Goal: Task Accomplishment & Management: Manage account settings

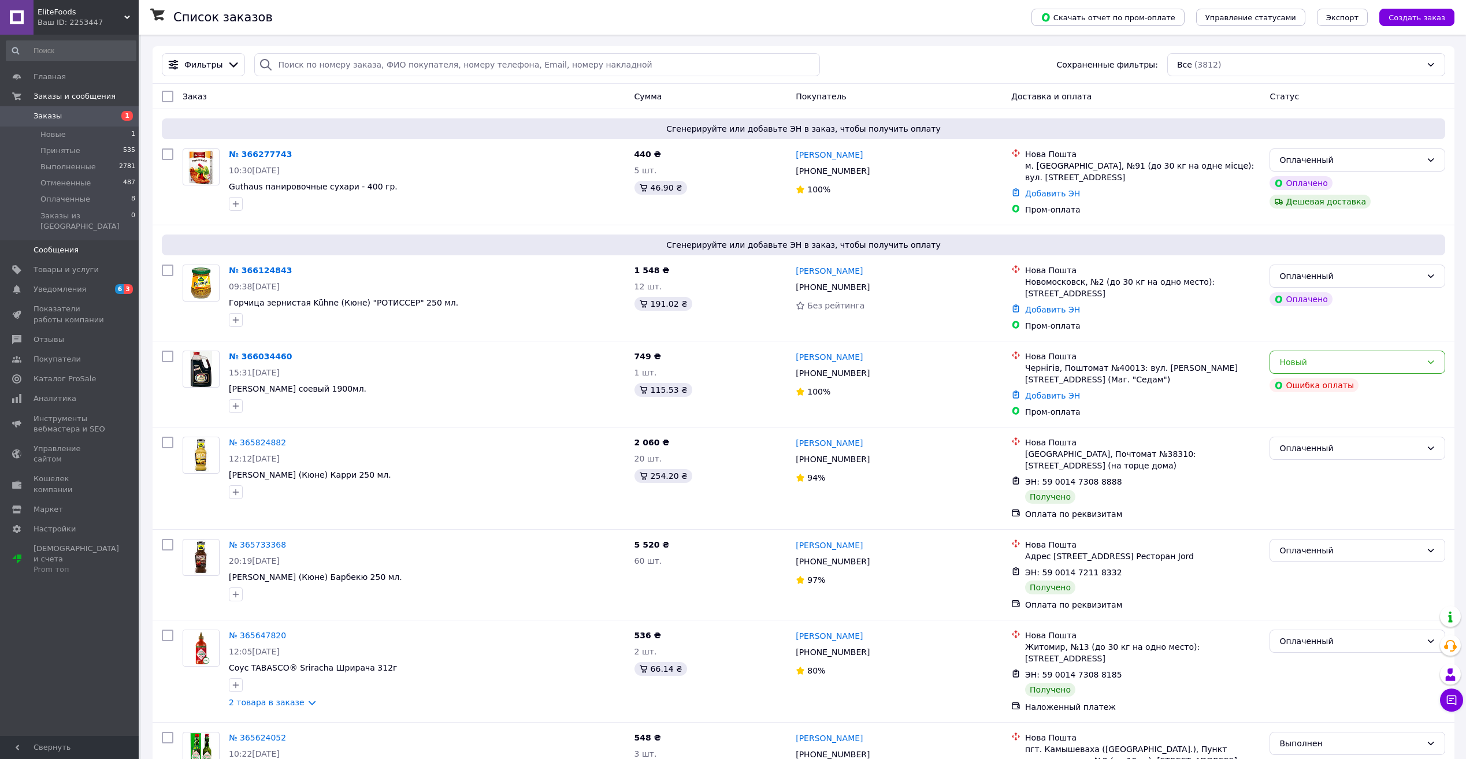
click at [70, 245] on span "Сообщения" at bounding box center [56, 250] width 45 height 10
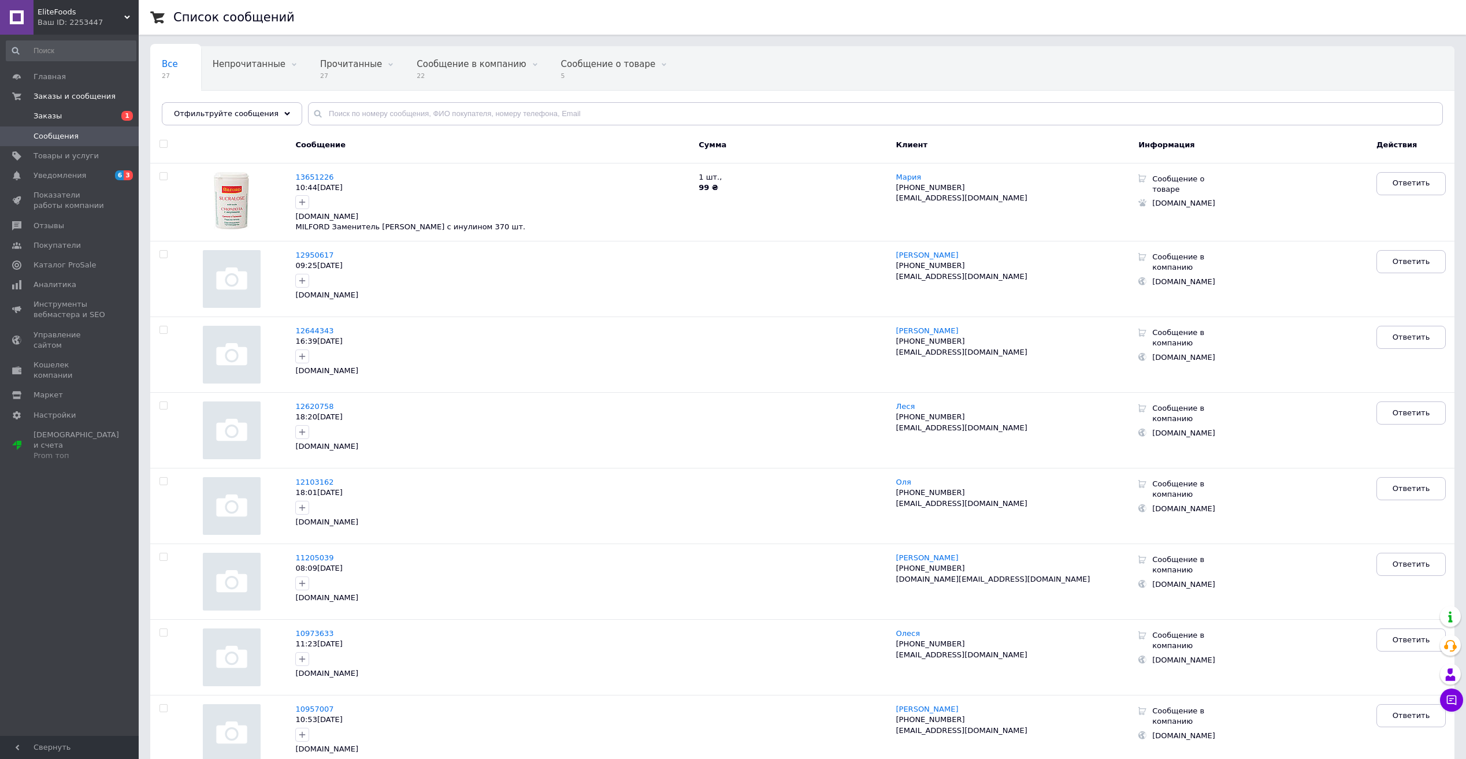
click at [84, 115] on span "Заказы" at bounding box center [70, 116] width 73 height 10
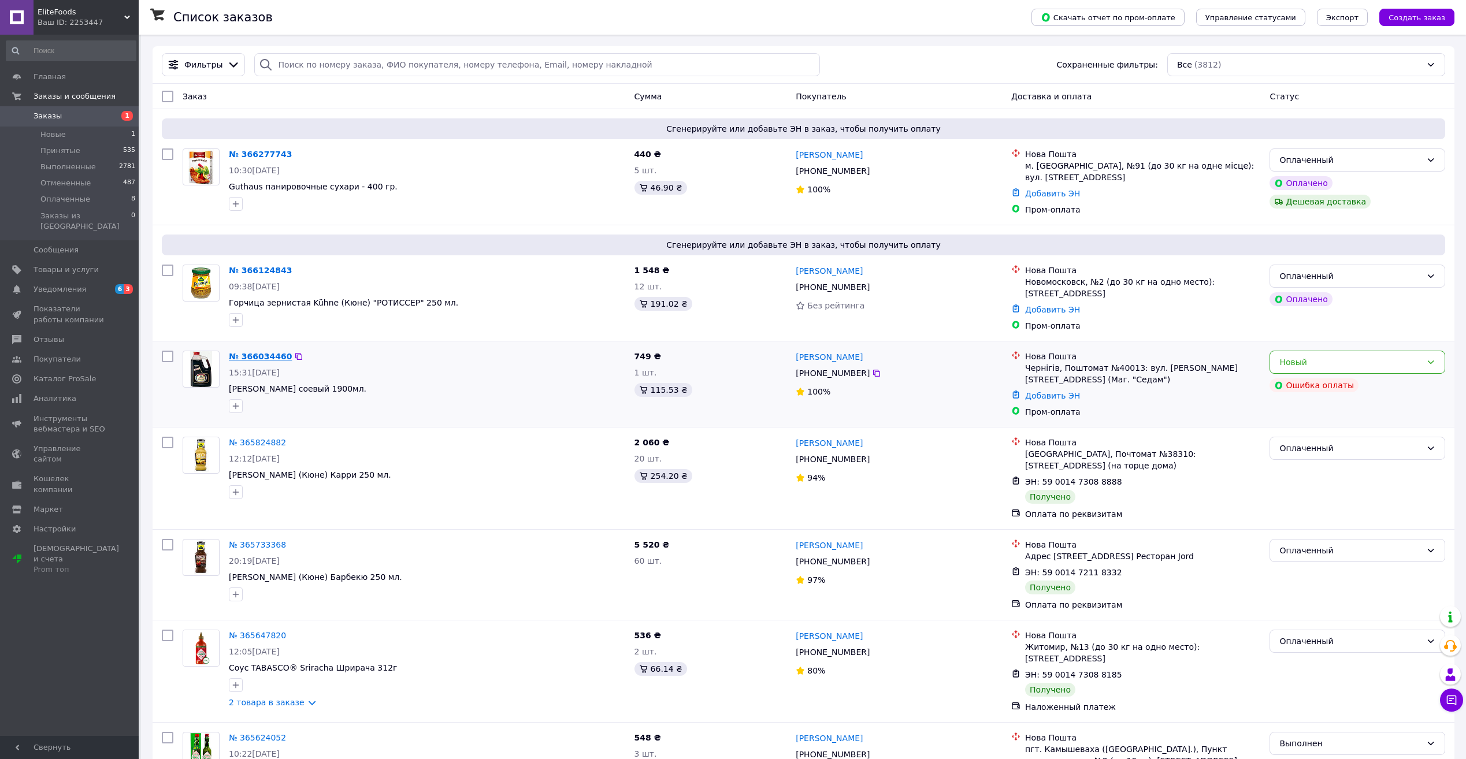
click at [261, 356] on link "№ 366034460" at bounding box center [260, 356] width 63 height 9
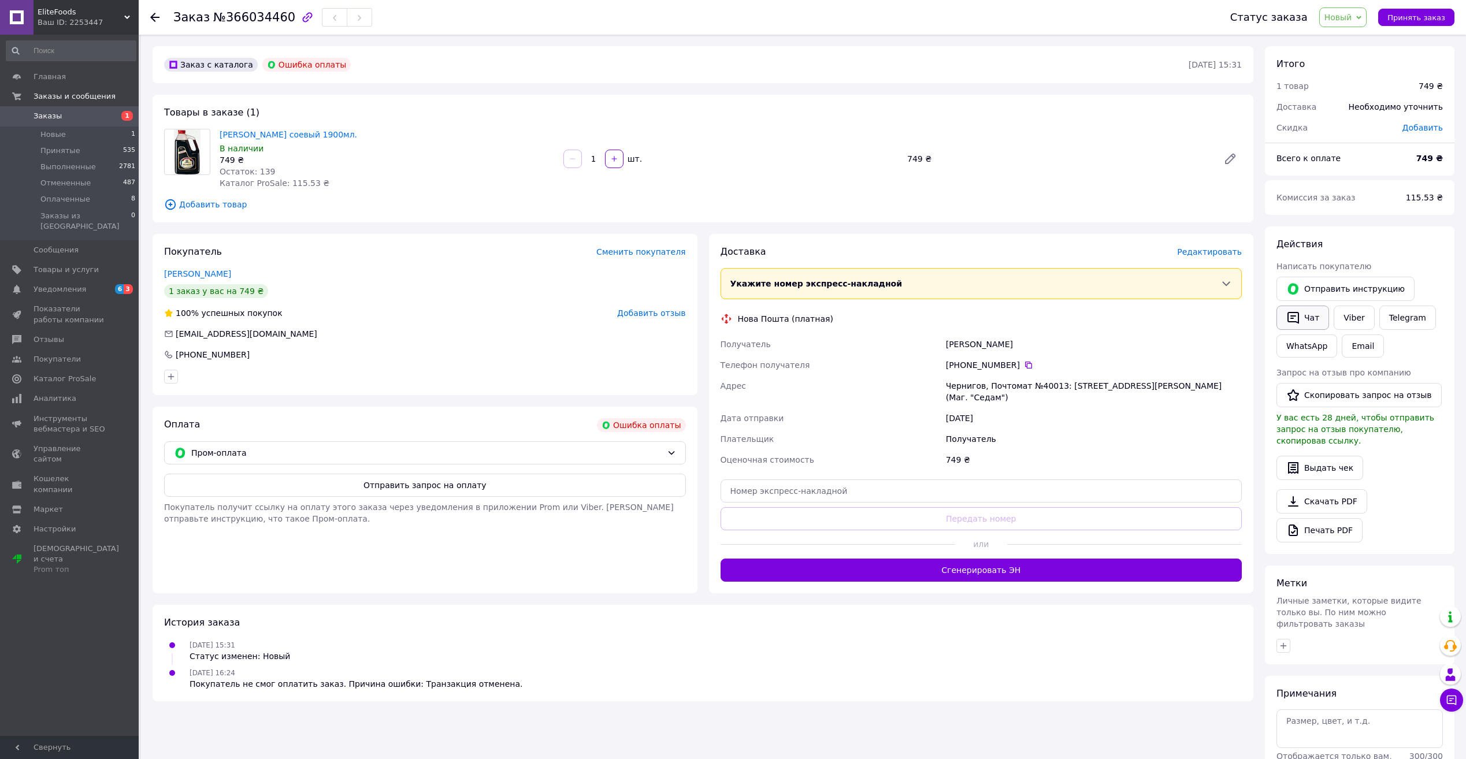
click at [1306, 307] on button "Чат" at bounding box center [1302, 318] width 53 height 24
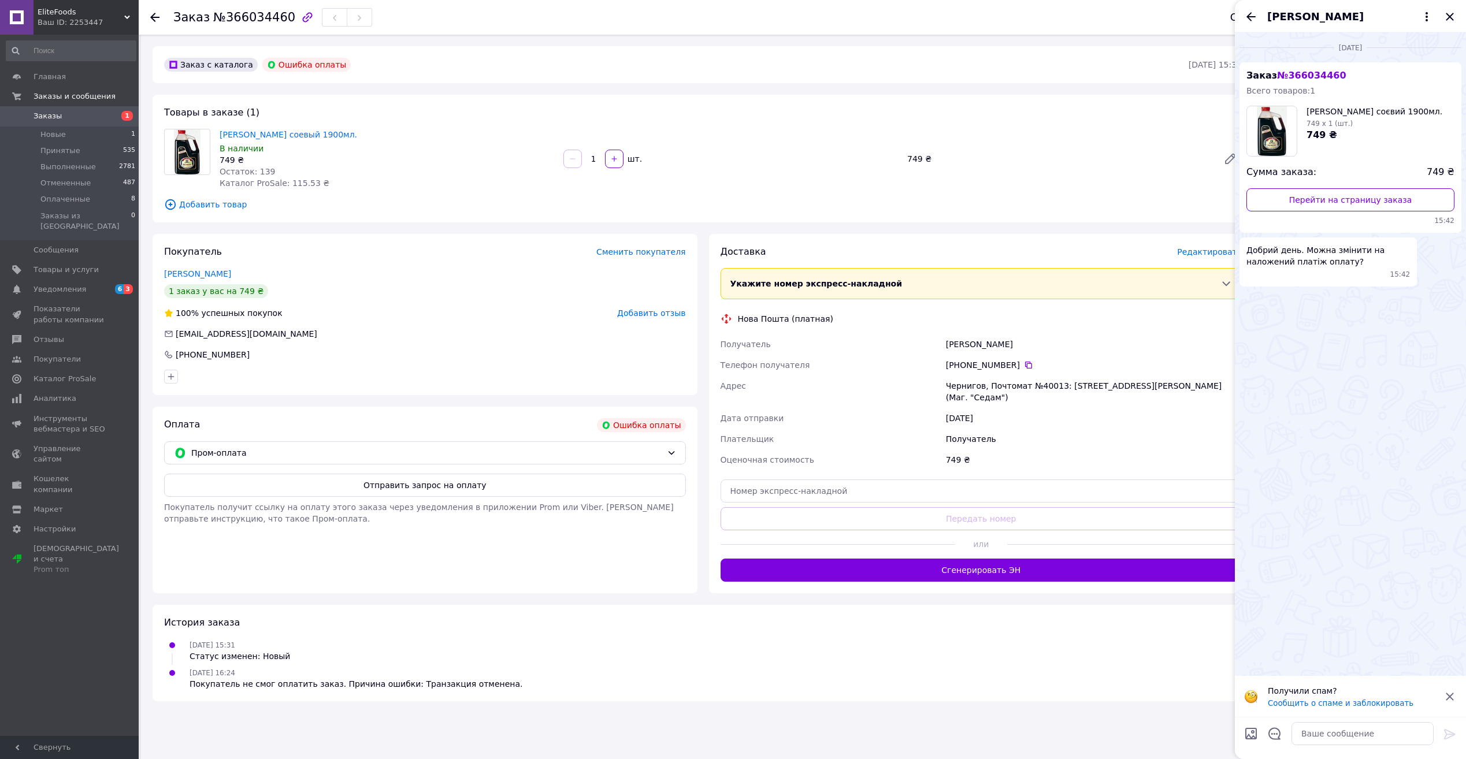
click at [65, 115] on span "Заказы" at bounding box center [70, 116] width 73 height 10
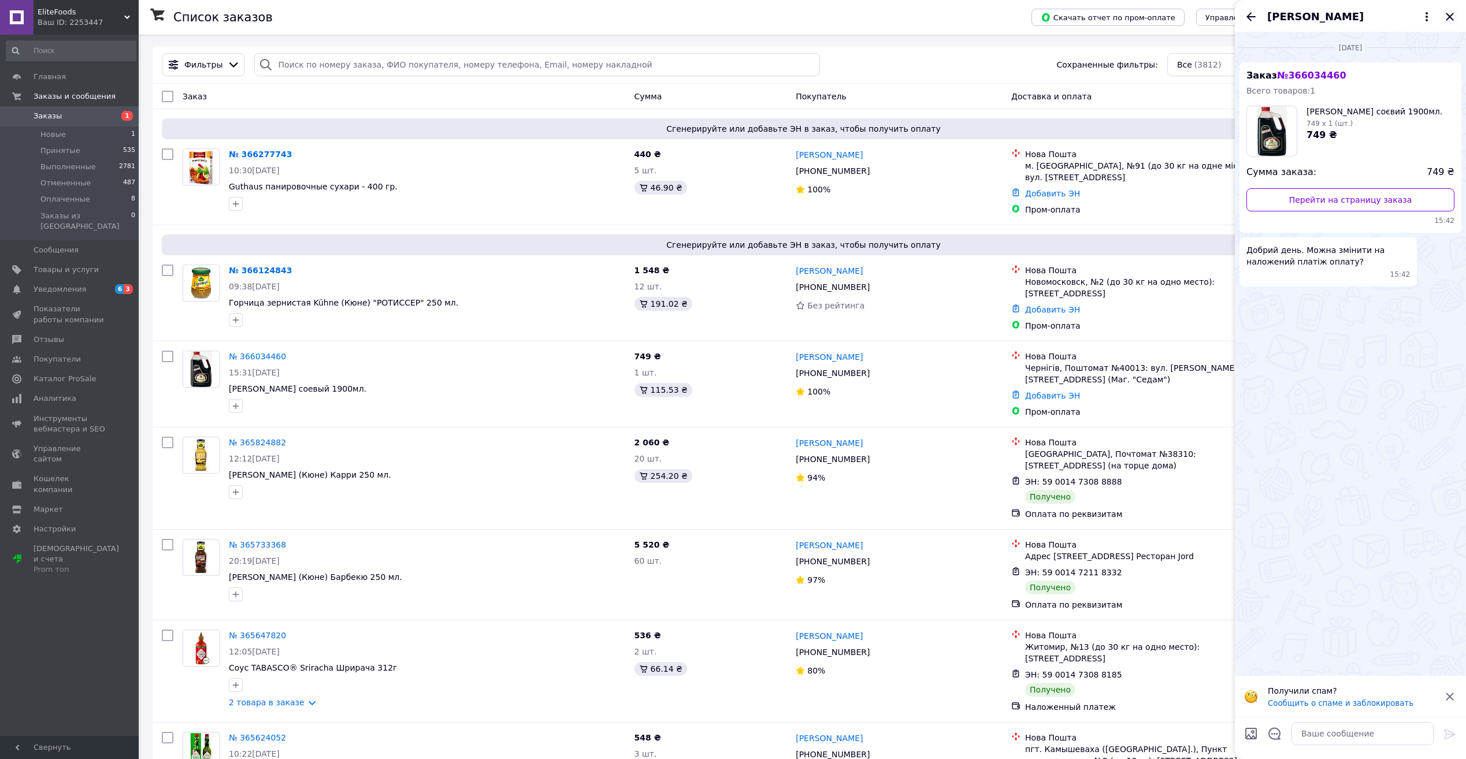
click at [1452, 20] on icon "Закрыть" at bounding box center [1450, 17] width 8 height 8
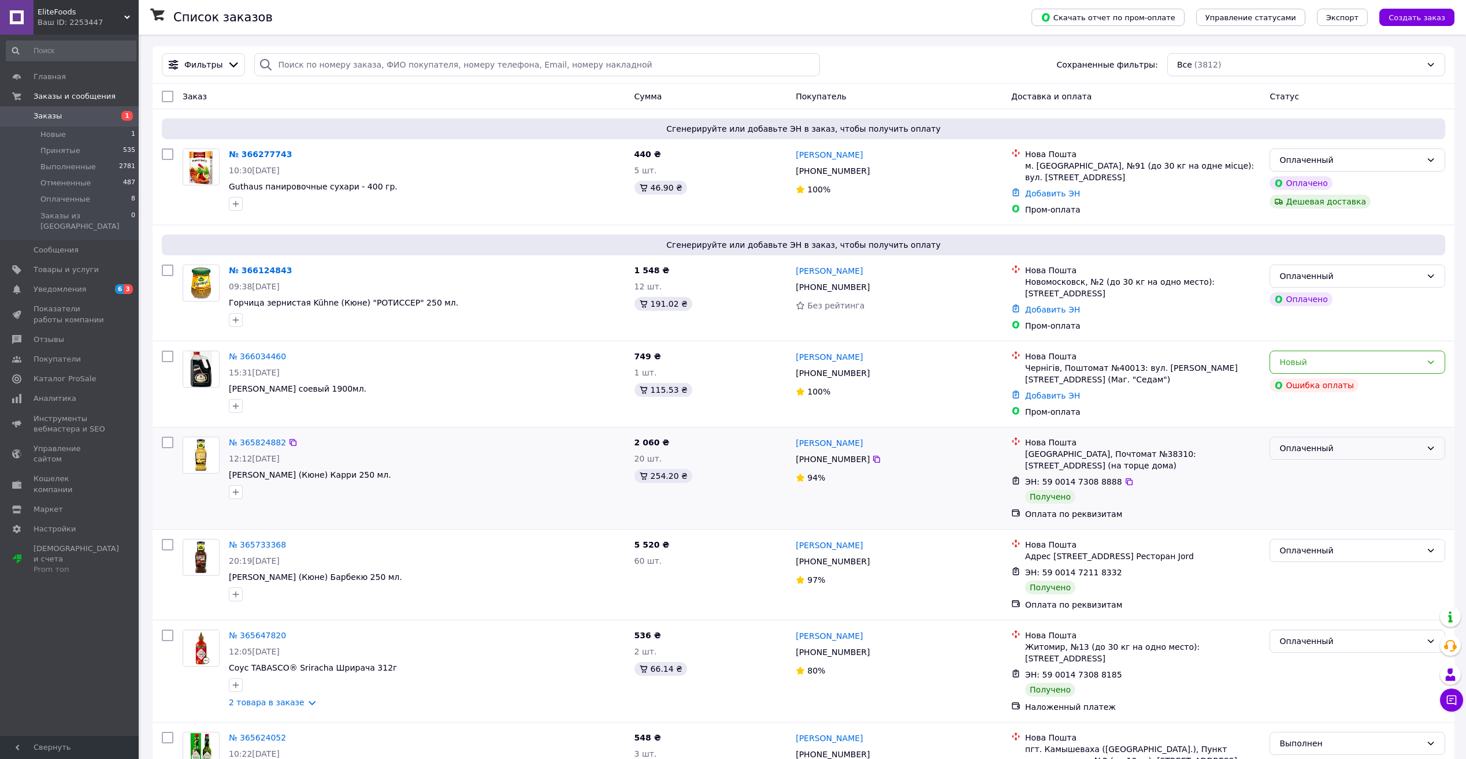
click at [1381, 450] on div "Оплаченный" at bounding box center [1350, 448] width 142 height 13
click at [1300, 495] on li "Выполнен" at bounding box center [1357, 494] width 174 height 21
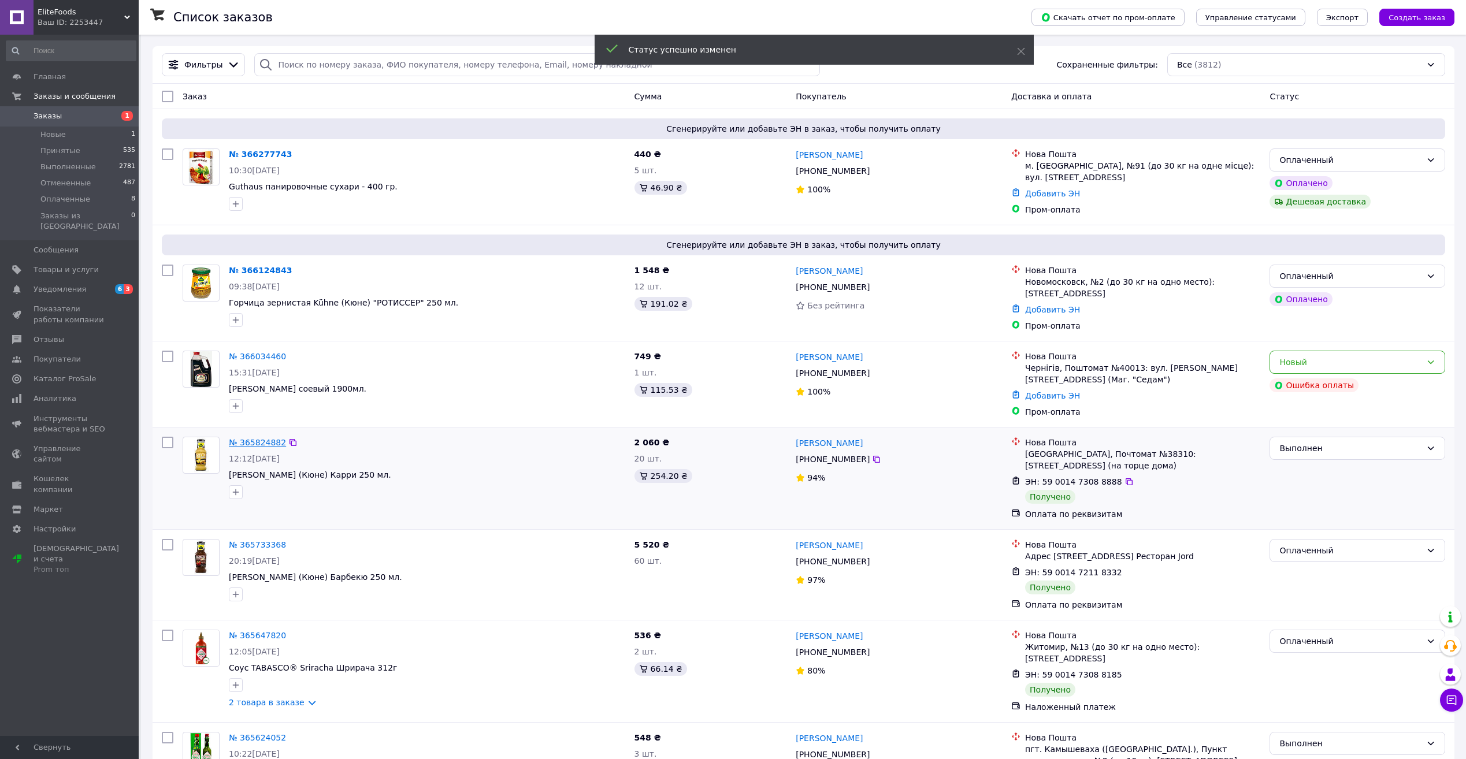
click at [249, 443] on link "№ 365824882" at bounding box center [257, 442] width 57 height 9
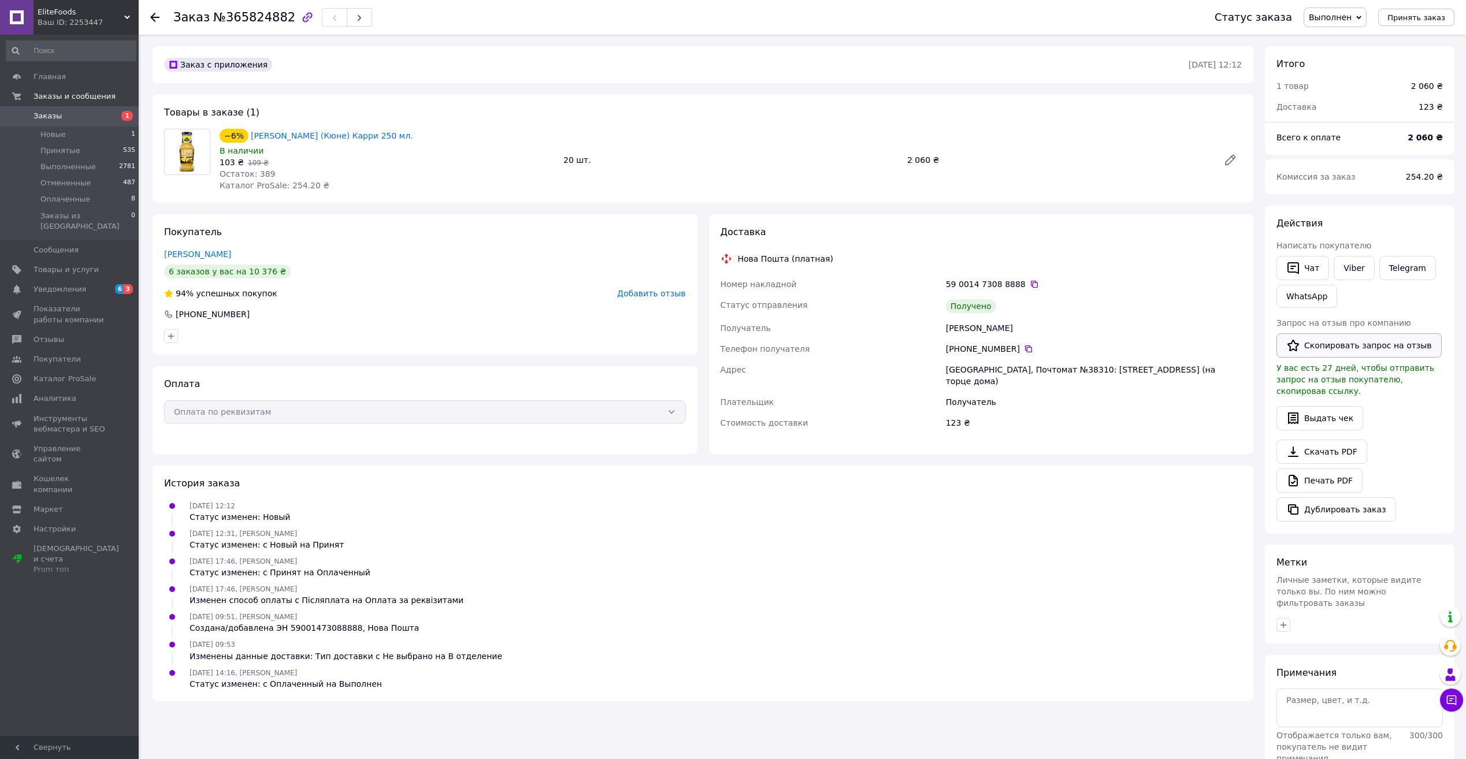
click at [1345, 348] on button "Скопировать запрос на отзыв" at bounding box center [1358, 345] width 165 height 24
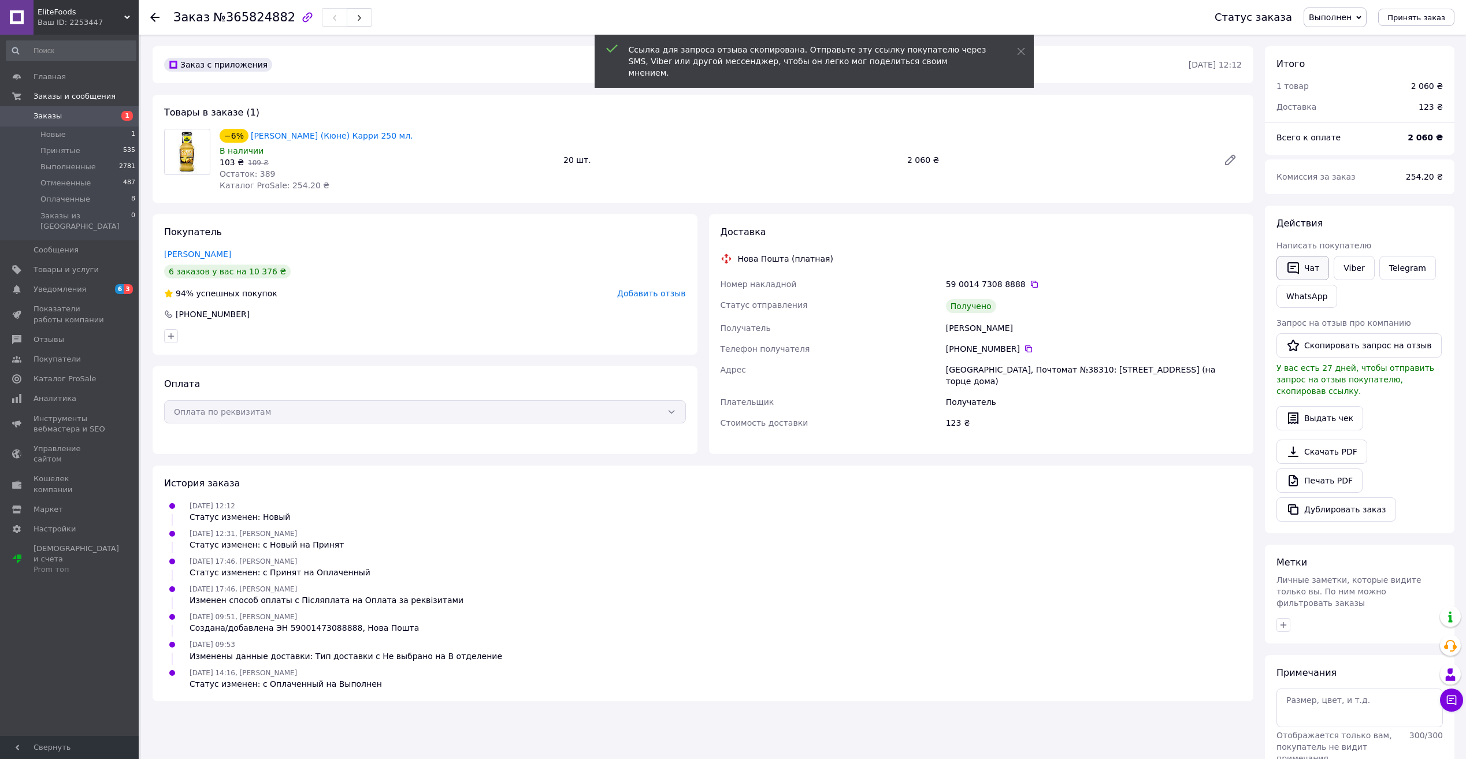
click at [1298, 273] on icon "button" at bounding box center [1293, 268] width 12 height 12
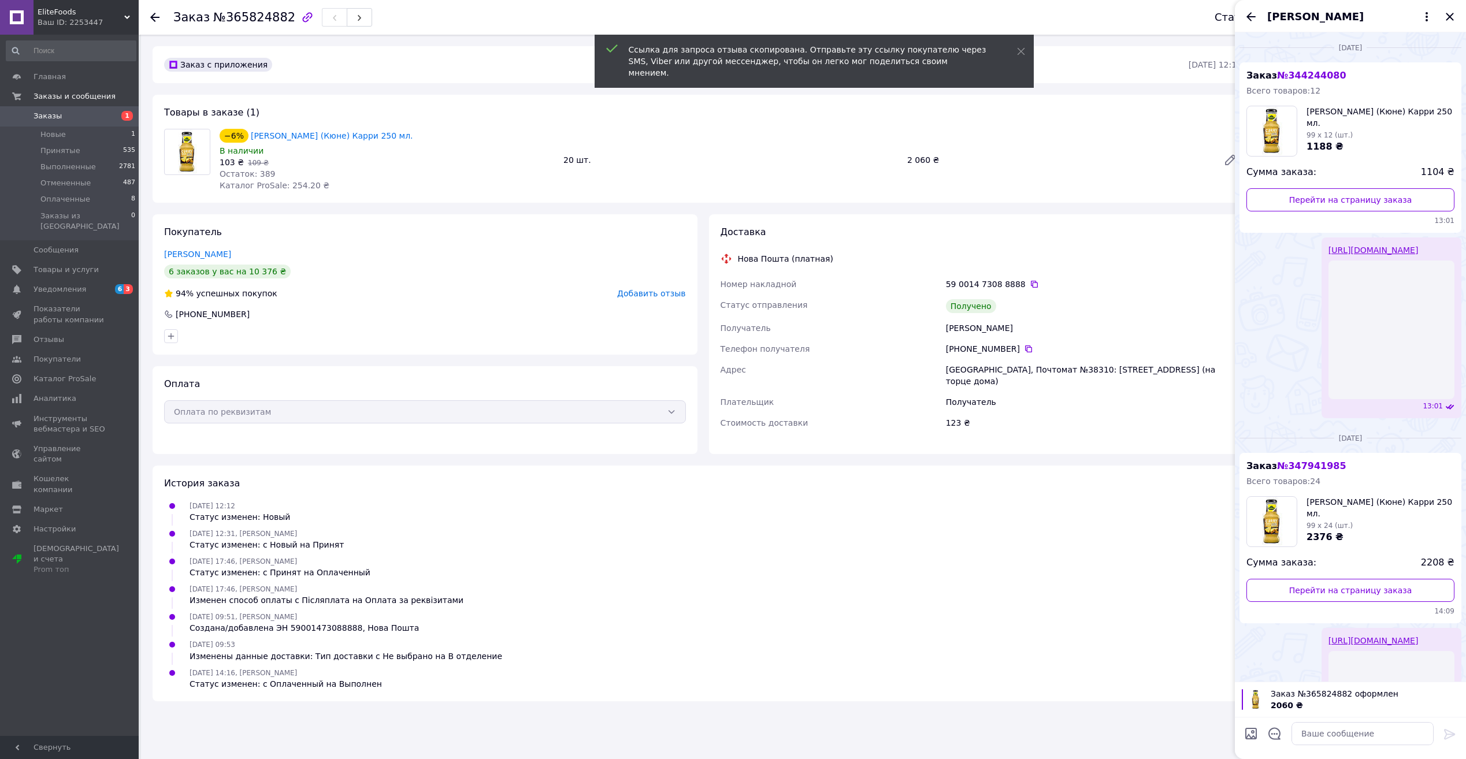
scroll to position [140, 0]
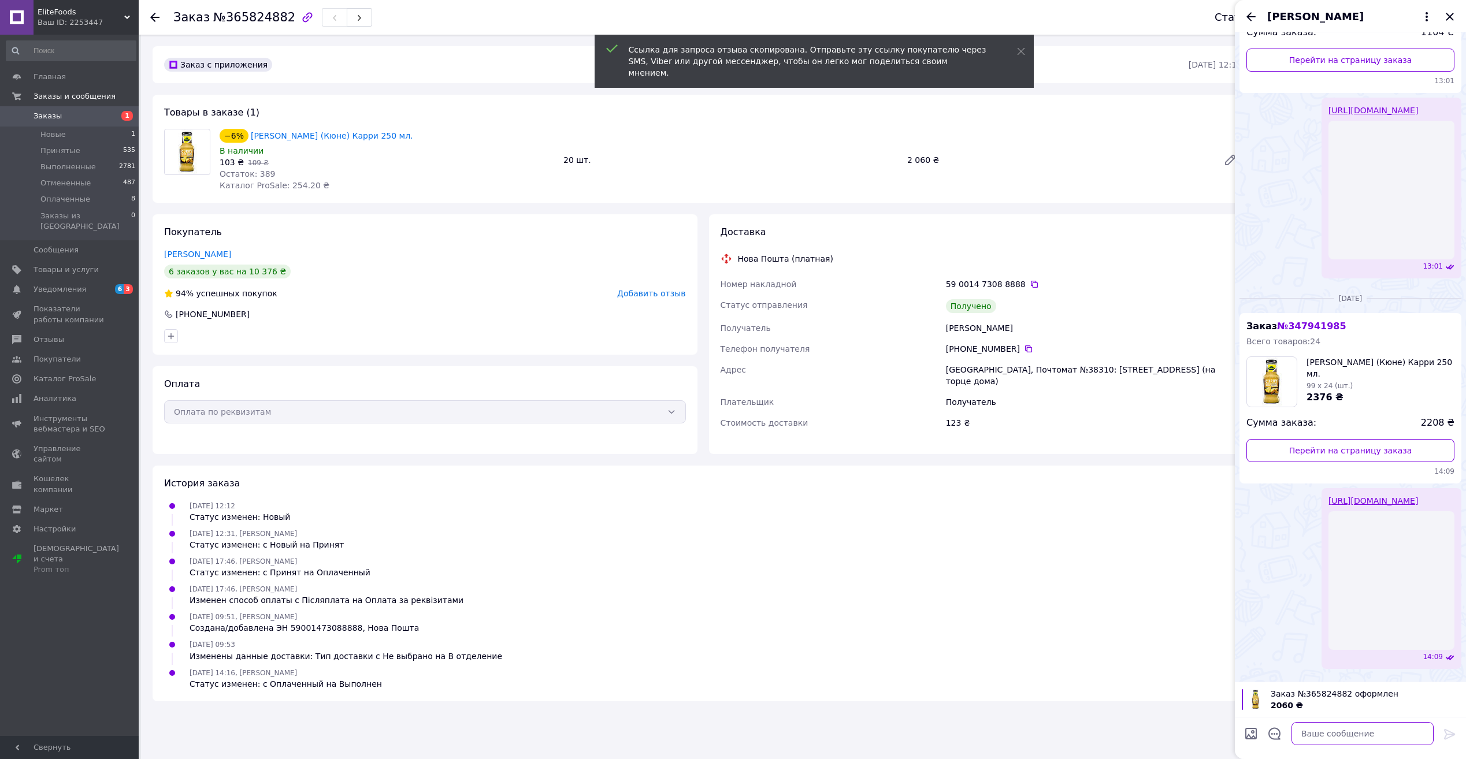
paste textarea "[URL][DOMAIN_NAME]"
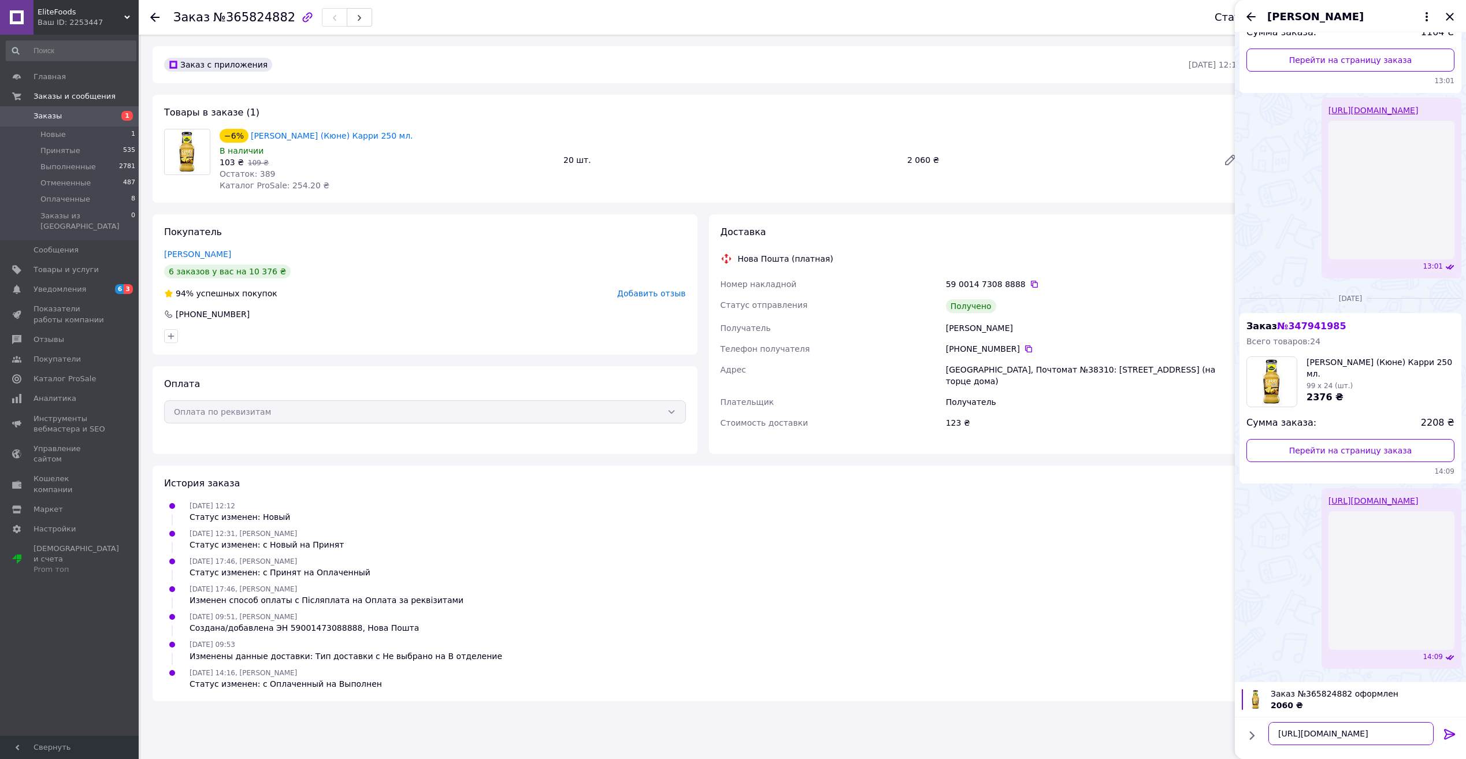
type textarea "[URL][DOMAIN_NAME]"
click at [1448, 734] on icon at bounding box center [1449, 734] width 11 height 10
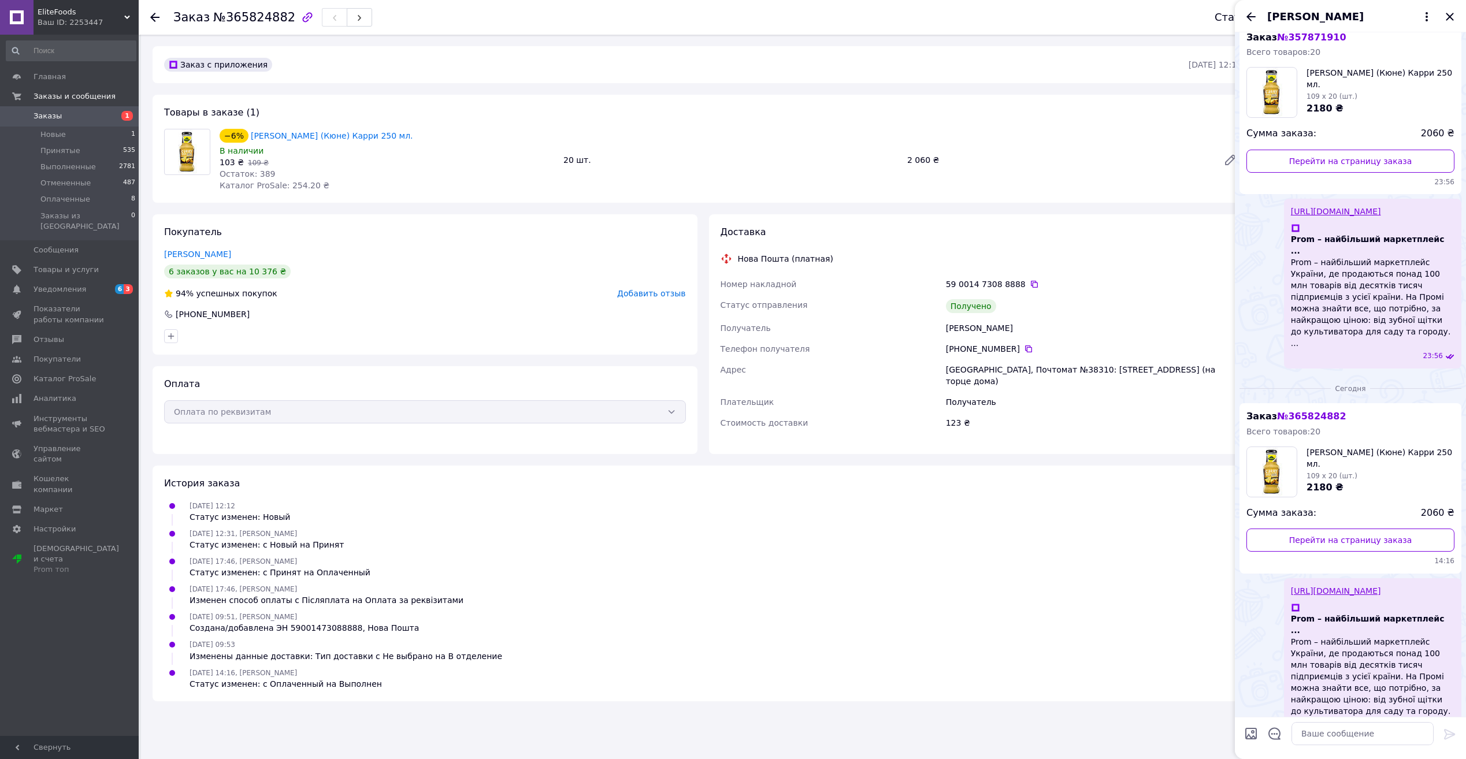
scroll to position [1153, 0]
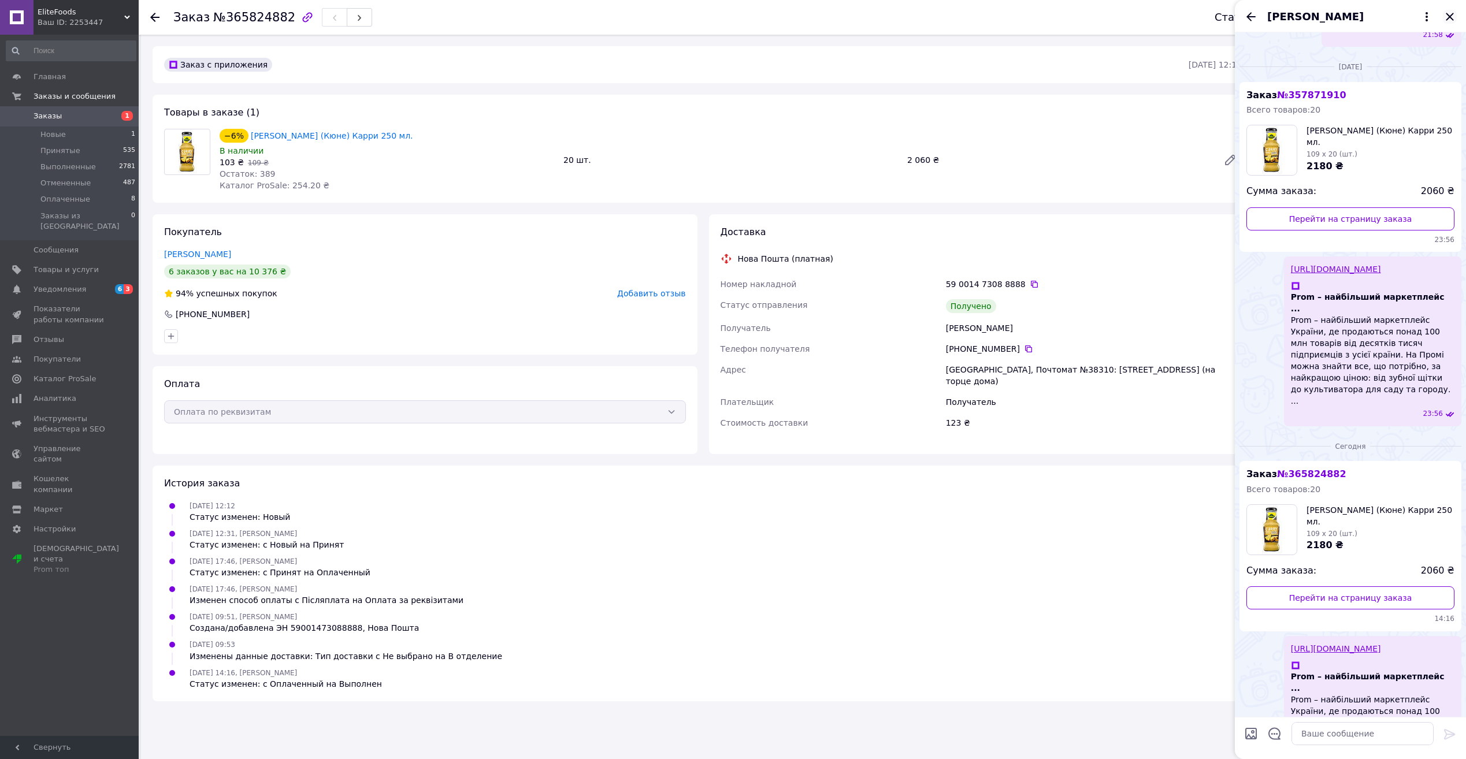
click at [1451, 20] on icon "Закрыть" at bounding box center [1450, 17] width 14 height 14
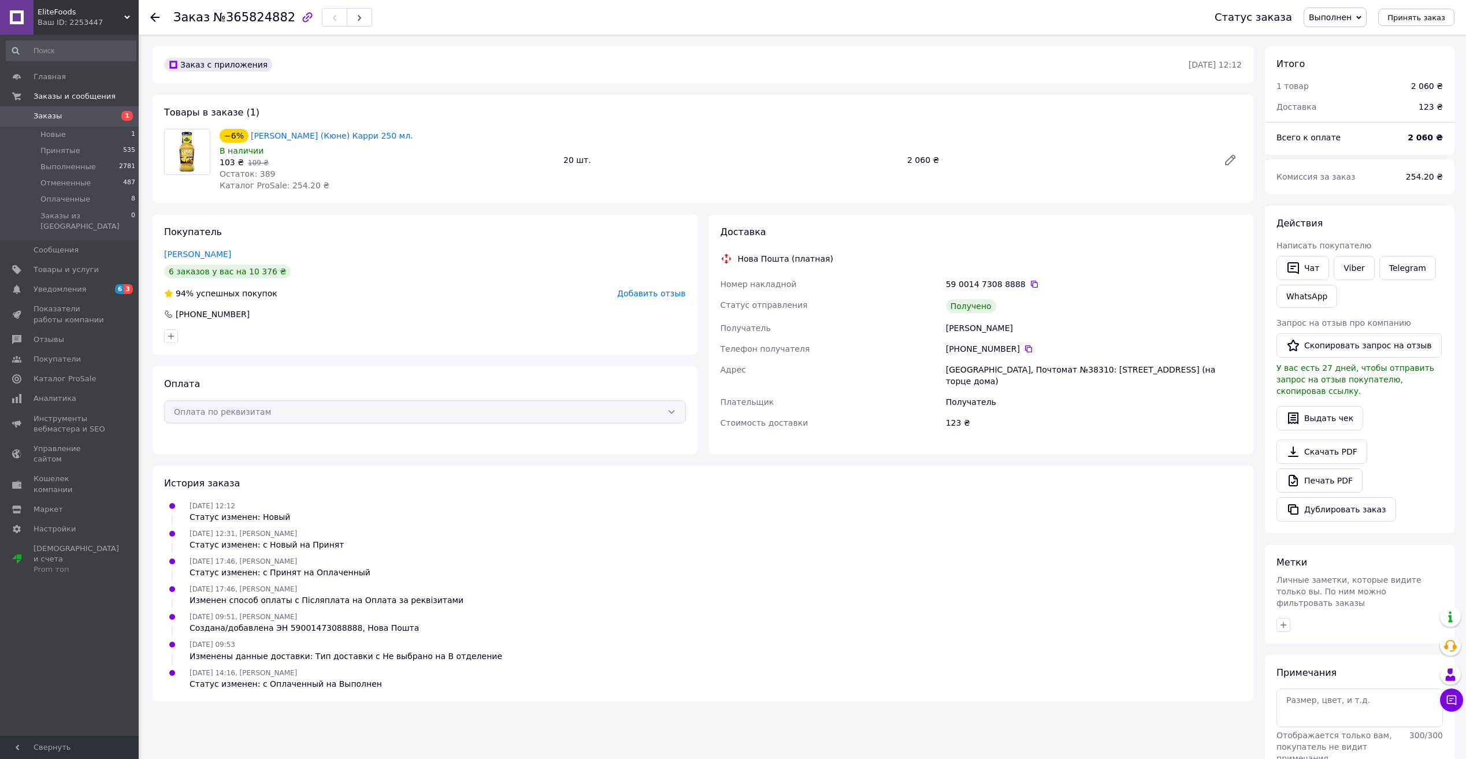
click at [56, 121] on span "Заказы" at bounding box center [48, 116] width 28 height 10
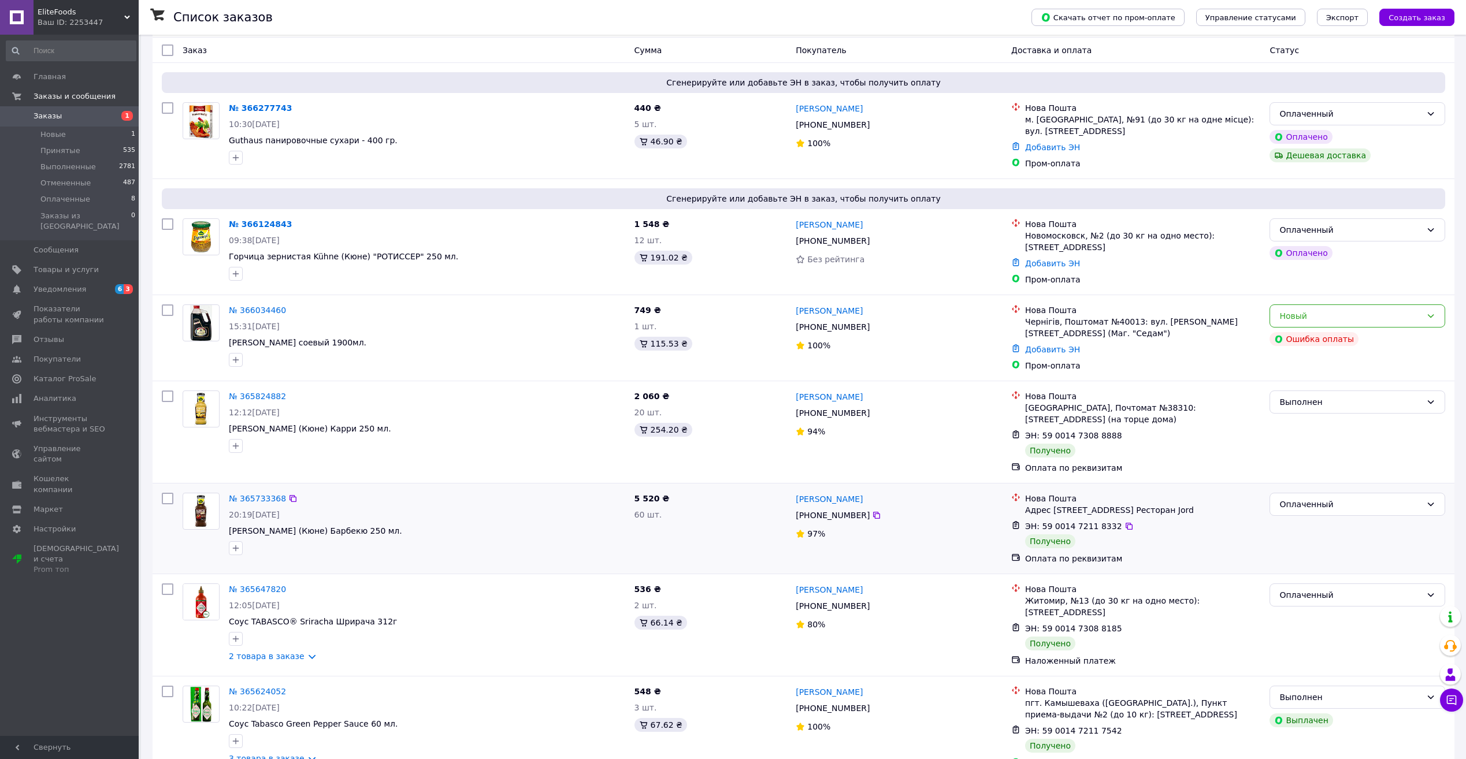
scroll to position [116, 0]
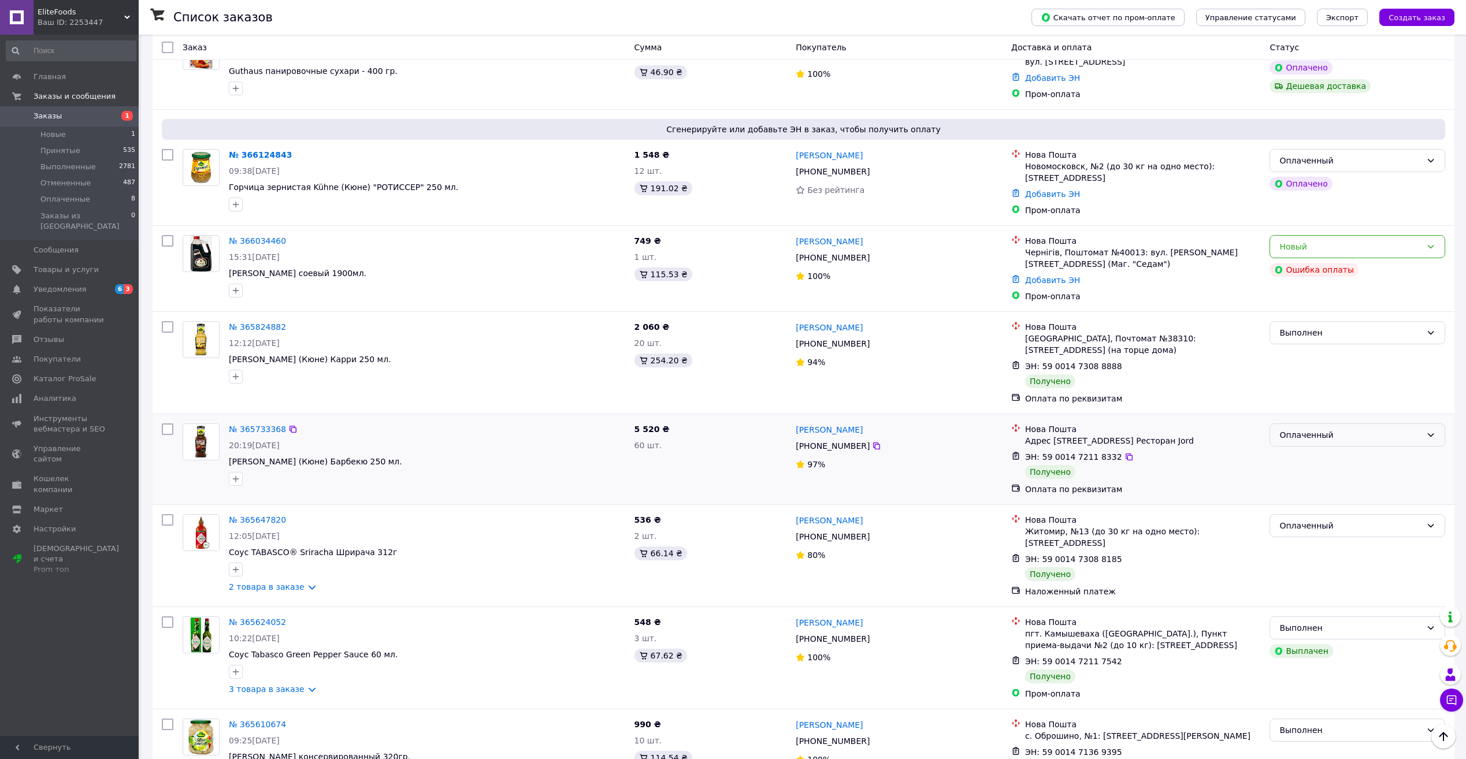
click at [1303, 429] on div "Оплаченный" at bounding box center [1350, 435] width 142 height 13
click at [1303, 469] on li "Выполнен" at bounding box center [1357, 469] width 174 height 21
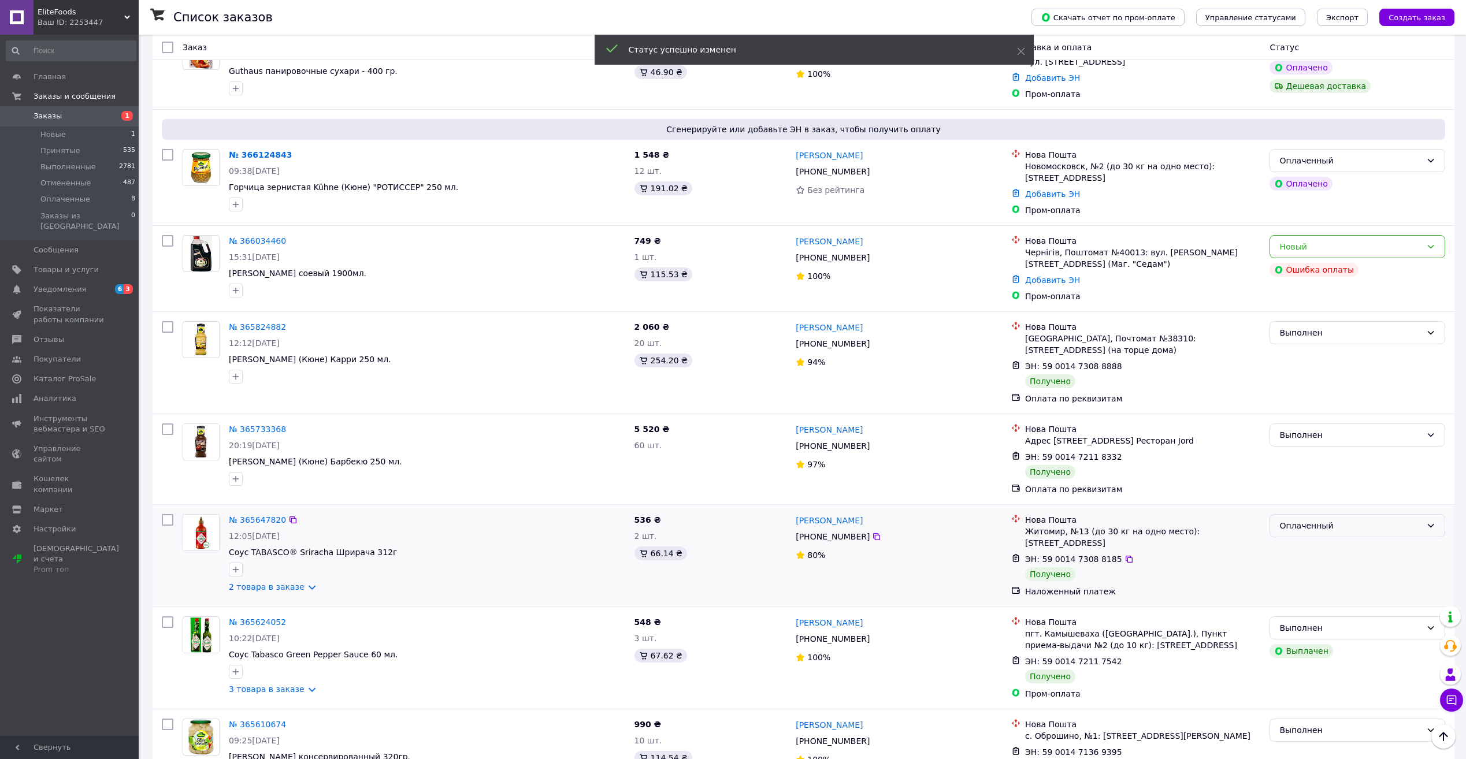
click at [1334, 519] on div "Оплаченный" at bounding box center [1350, 525] width 142 height 13
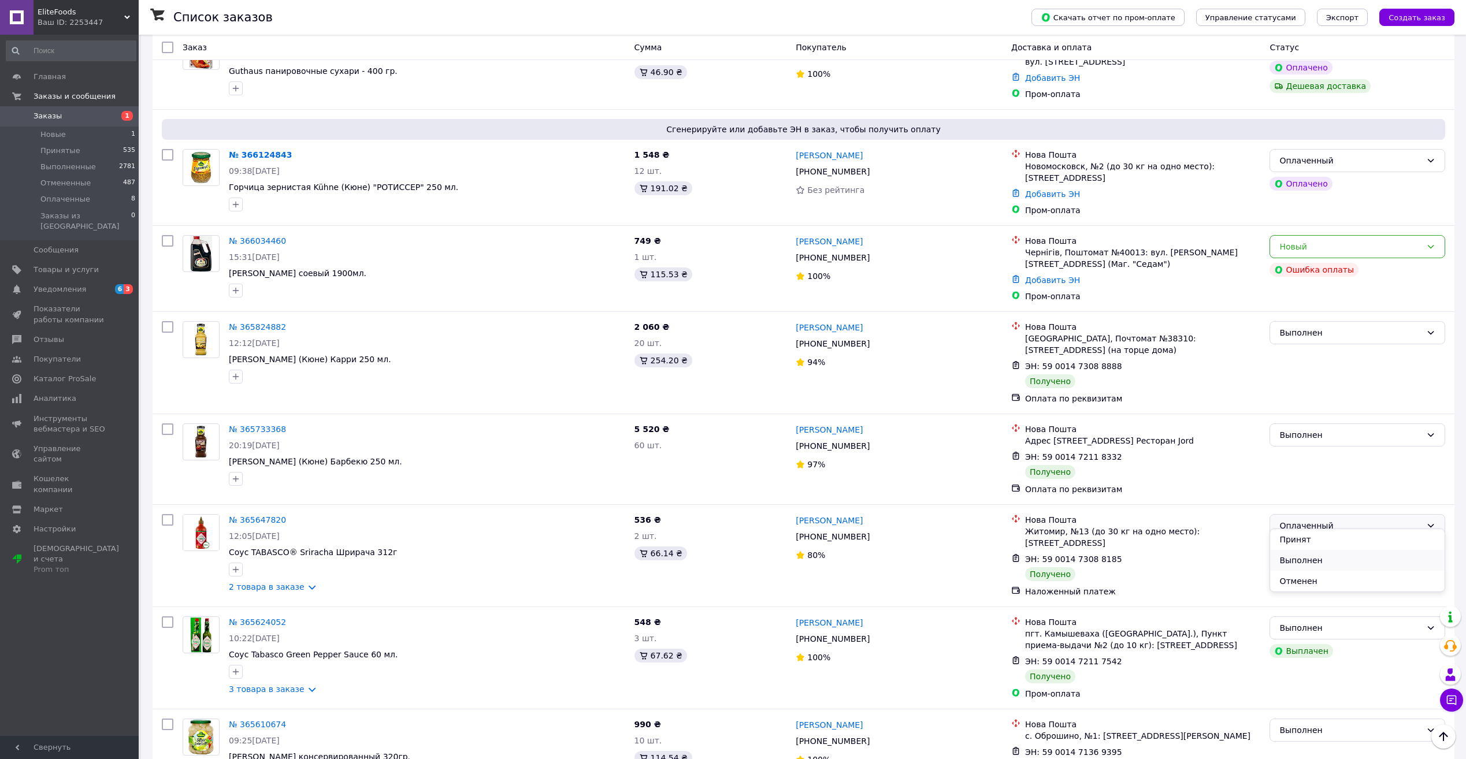
click at [1322, 562] on li "Выполнен" at bounding box center [1357, 560] width 174 height 21
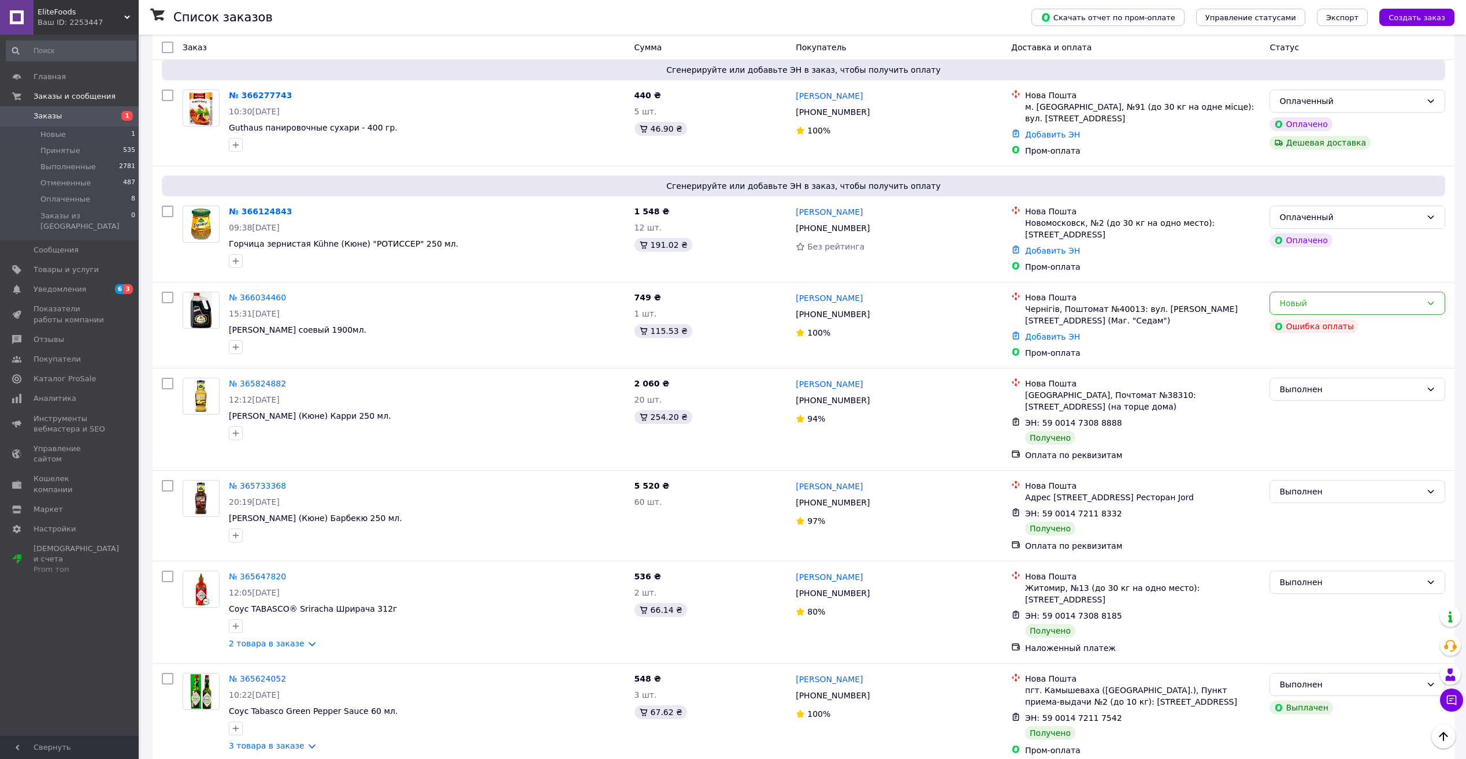
scroll to position [0, 0]
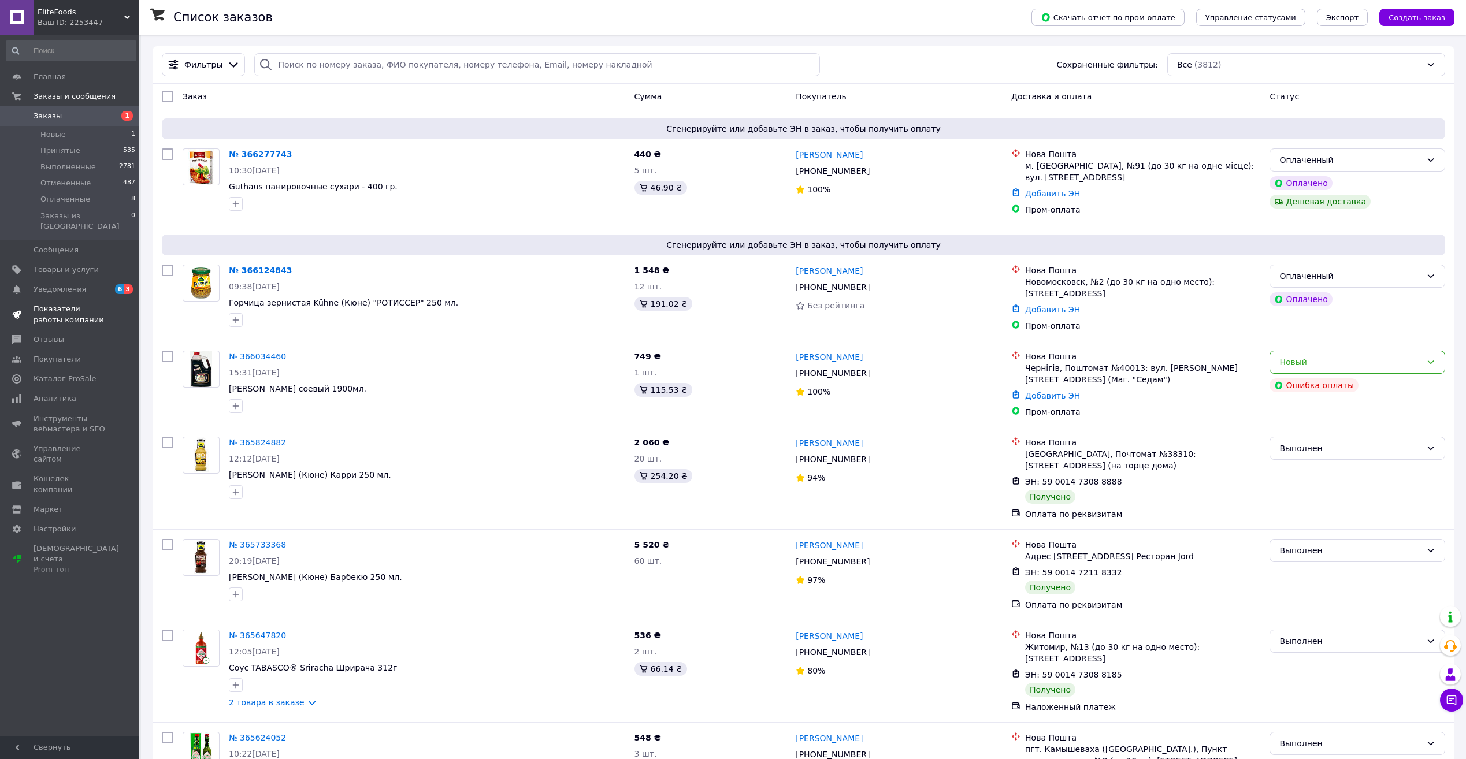
click at [57, 308] on span "Показатели работы компании" at bounding box center [70, 314] width 73 height 21
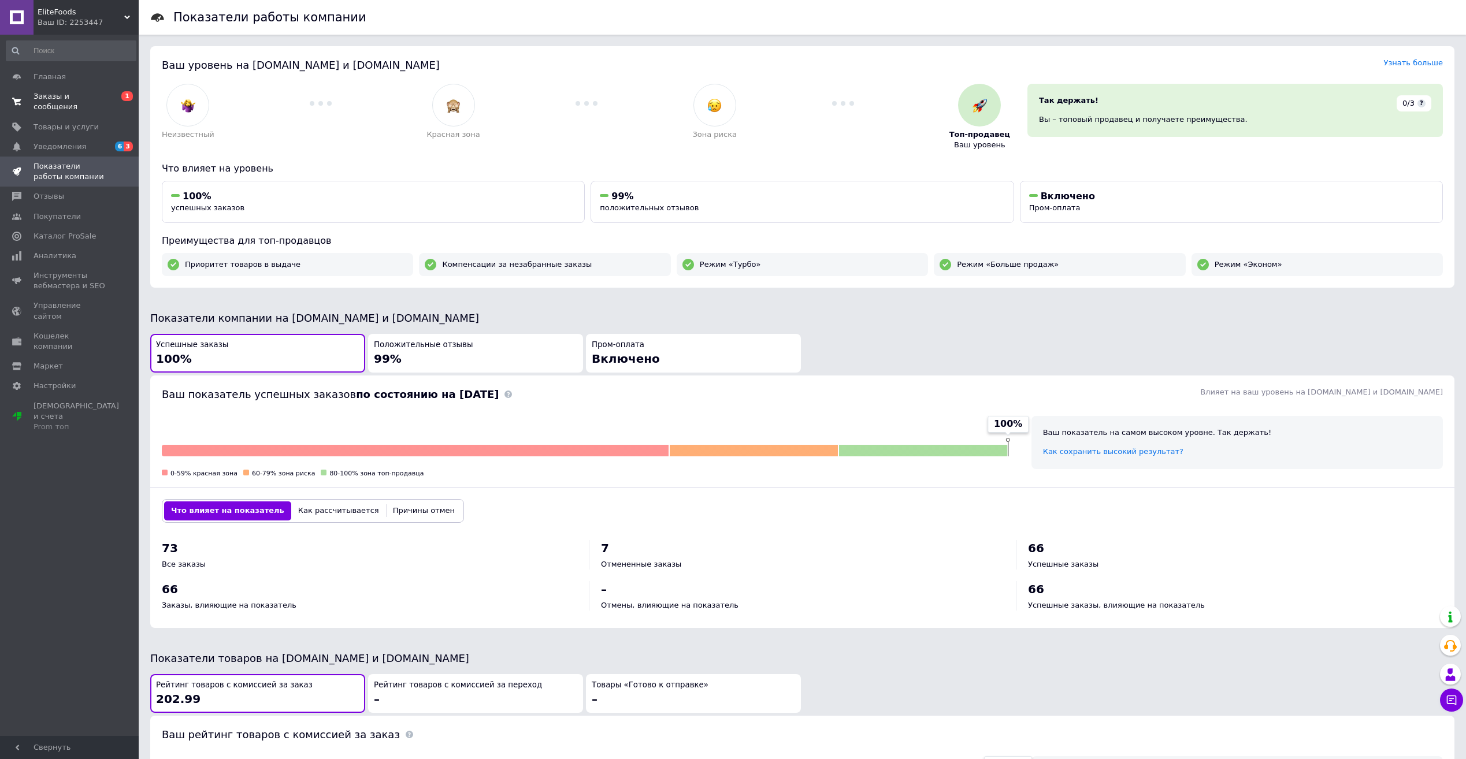
click at [86, 94] on span "Заказы и сообщения" at bounding box center [70, 101] width 73 height 21
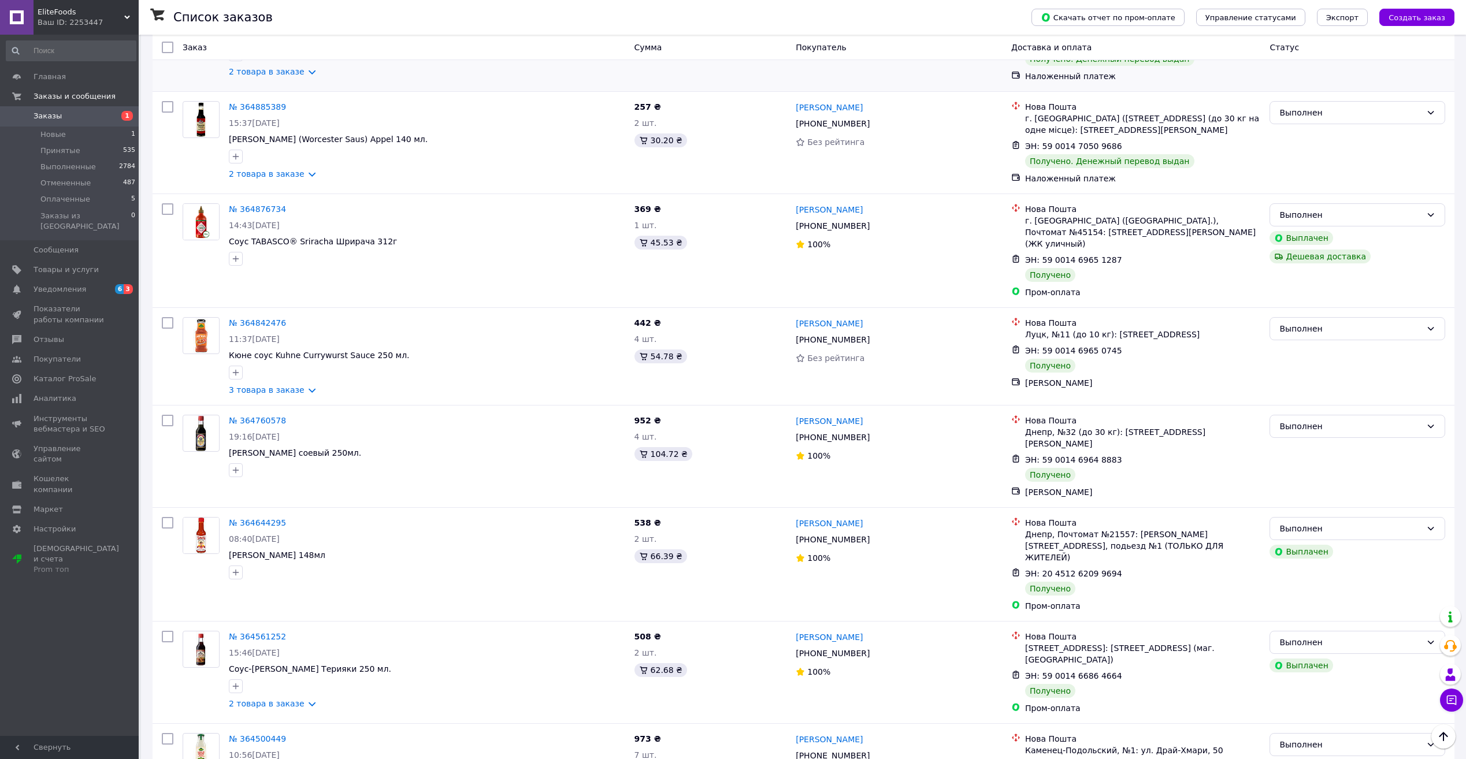
scroll to position [1384, 0]
